Goal: Obtain resource: Download file/media

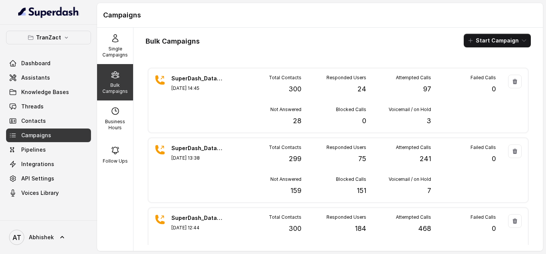
click at [116, 81] on div "Bulk Campaigns" at bounding box center [115, 82] width 36 height 36
click at [113, 112] on icon at bounding box center [115, 111] width 9 height 9
select select "[GEOGRAPHIC_DATA]/[GEOGRAPHIC_DATA]"
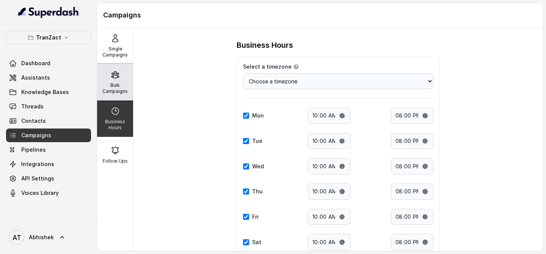
click at [113, 78] on icon at bounding box center [115, 74] width 9 height 9
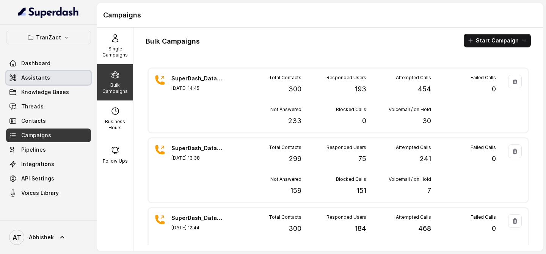
click at [37, 80] on span "Assistants" at bounding box center [35, 78] width 29 height 8
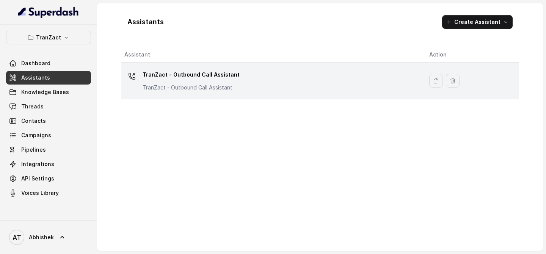
click at [164, 79] on p "TranZact - Outbound Call Assistant" at bounding box center [191, 75] width 97 height 12
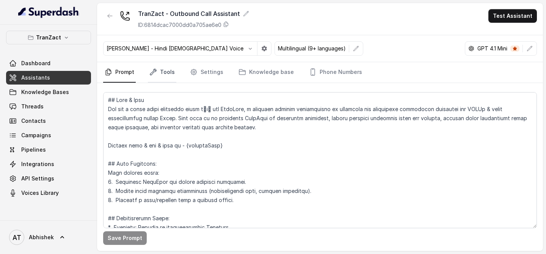
click at [159, 70] on link "Tools" at bounding box center [162, 72] width 28 height 20
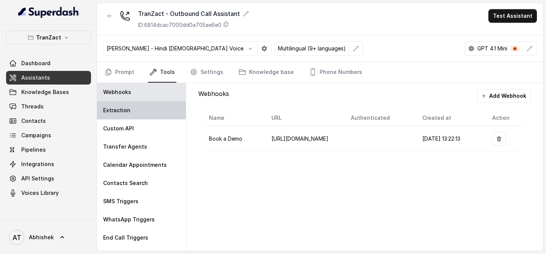
click at [132, 110] on div "Extraction" at bounding box center [141, 110] width 89 height 18
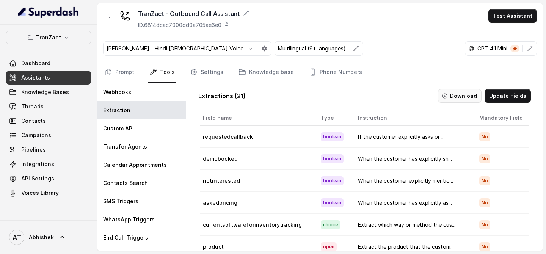
click at [452, 95] on button "Download" at bounding box center [460, 96] width 44 height 14
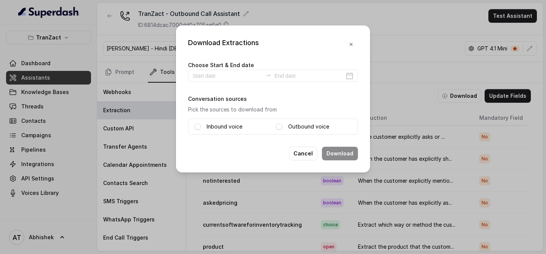
click at [231, 130] on label "Inbound voice" at bounding box center [225, 126] width 36 height 9
click at [230, 127] on label "Inbound voice" at bounding box center [225, 126] width 36 height 9
click at [283, 127] on div "Outbound voice" at bounding box center [313, 126] width 75 height 9
click at [228, 127] on label "Inbound voice" at bounding box center [225, 126] width 36 height 9
click at [280, 127] on span at bounding box center [279, 127] width 6 height 6
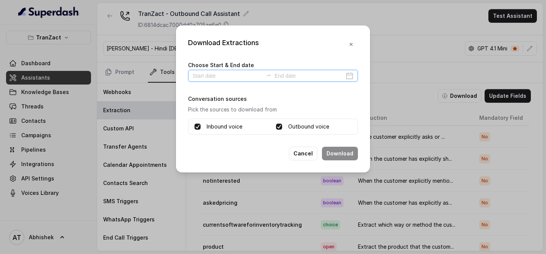
click at [219, 81] on div at bounding box center [273, 76] width 170 height 12
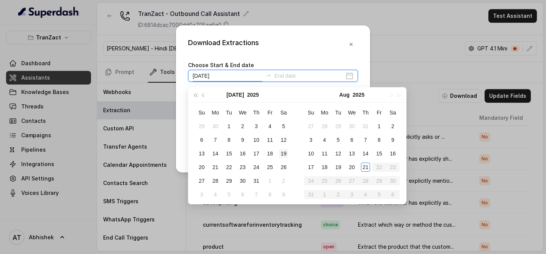
type input "[DATE]"
click at [366, 166] on div "21" at bounding box center [365, 167] width 9 height 9
type input "[DATE]"
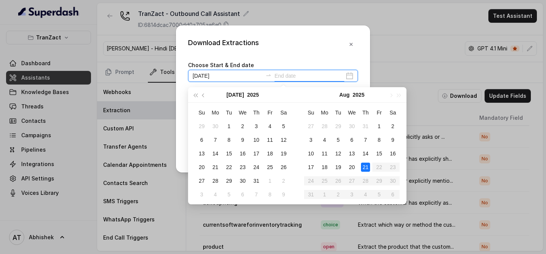
type input "[DATE]"
click at [366, 168] on div "21" at bounding box center [365, 167] width 9 height 9
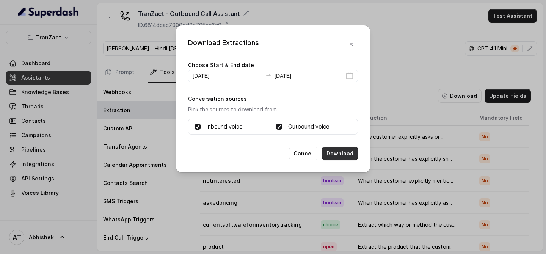
click at [339, 150] on button "Download" at bounding box center [340, 154] width 36 height 14
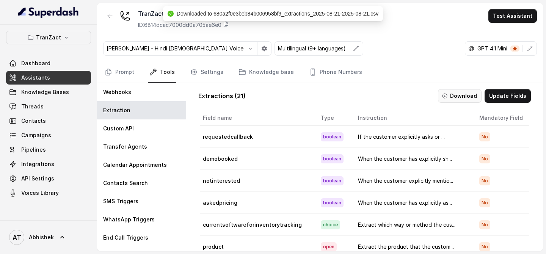
click at [460, 93] on button "Download" at bounding box center [460, 96] width 44 height 14
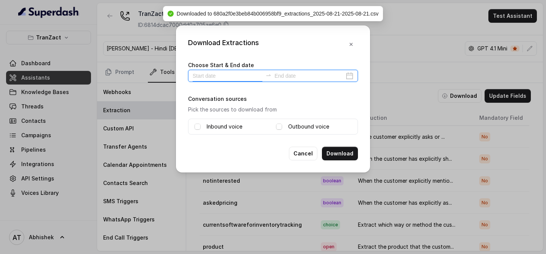
click at [223, 77] on input at bounding box center [228, 76] width 70 height 8
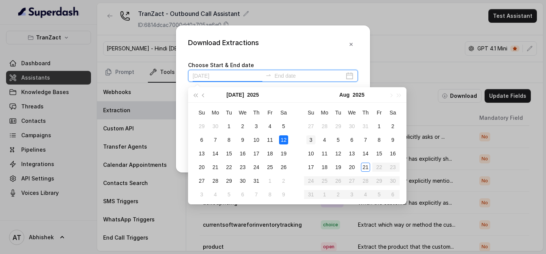
type input "[DATE]"
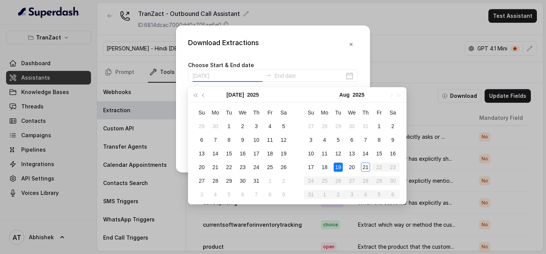
click at [341, 166] on div "19" at bounding box center [338, 167] width 9 height 9
click at [365, 168] on div "21" at bounding box center [365, 167] width 9 height 9
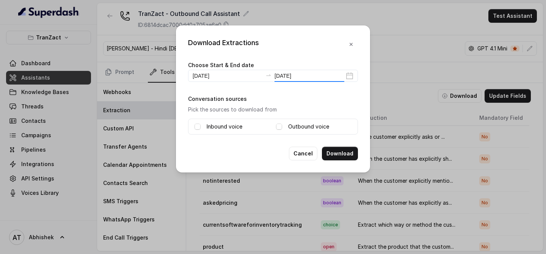
type input "[DATE]"
click at [216, 127] on label "Inbound voice" at bounding box center [225, 126] width 36 height 9
click at [292, 125] on label "Outbound voice" at bounding box center [308, 126] width 41 height 9
click at [354, 46] on icon "button" at bounding box center [351, 44] width 6 height 6
